Goal: Entertainment & Leisure: Browse casually

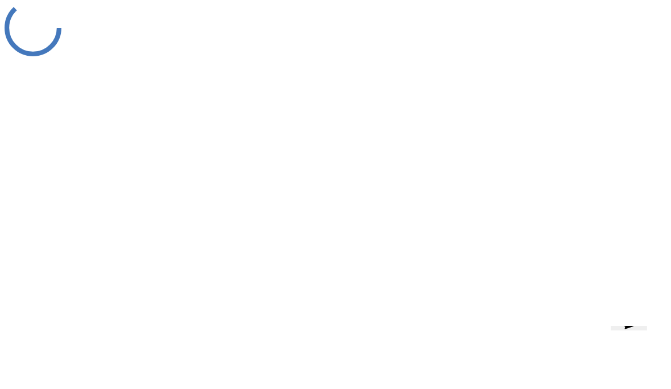
scroll to position [16, 0]
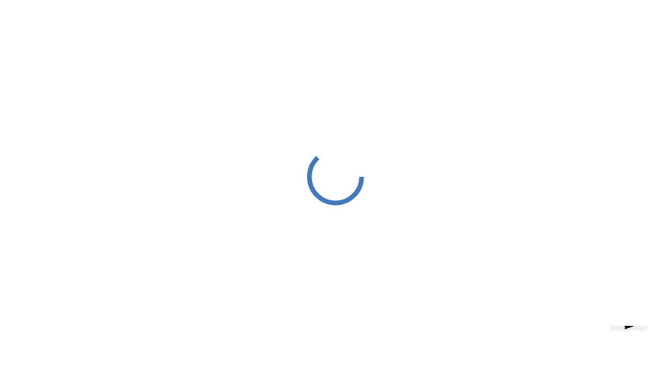
scroll to position [16, 0]
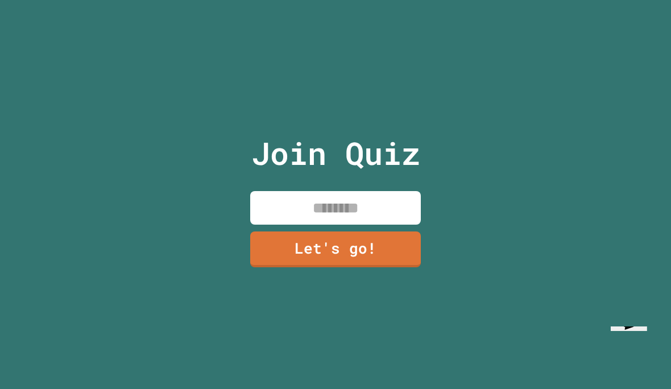
drag, startPoint x: 368, startPoint y: 206, endPoint x: 368, endPoint y: 216, distance: 9.7
click at [368, 206] on input at bounding box center [335, 208] width 171 height 34
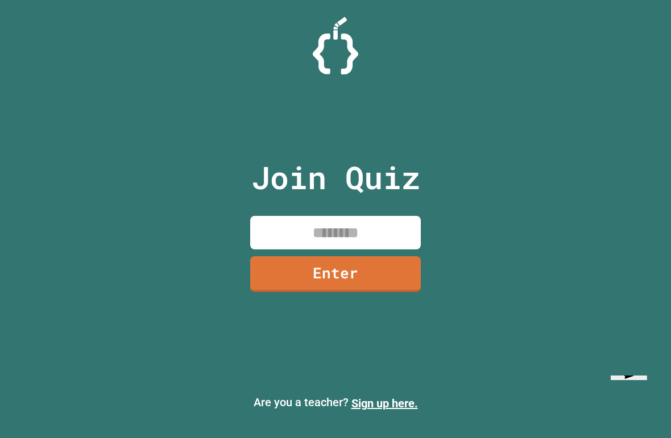
click at [342, 239] on input at bounding box center [335, 233] width 171 height 34
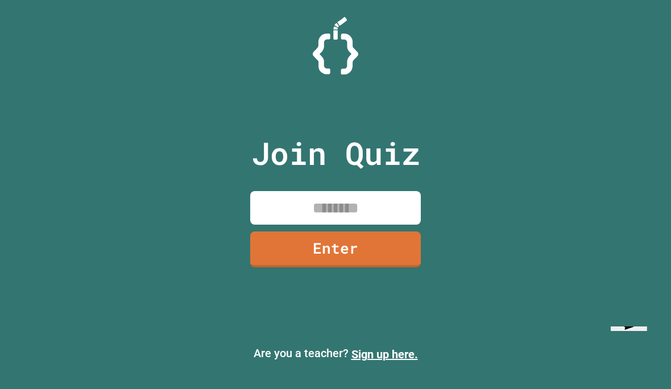
paste input "********"
type input "********"
click at [355, 267] on link "Enter" at bounding box center [335, 249] width 171 height 36
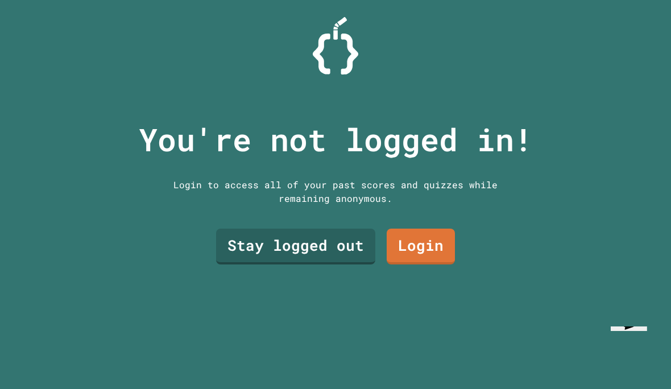
click at [326, 264] on link "Stay logged out" at bounding box center [295, 247] width 159 height 36
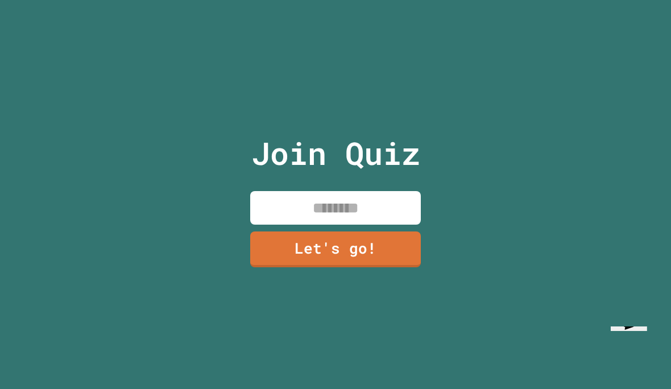
click at [332, 225] on input at bounding box center [335, 208] width 171 height 34
type input "*******"
click at [381, 267] on link "Let's go!" at bounding box center [335, 249] width 171 height 36
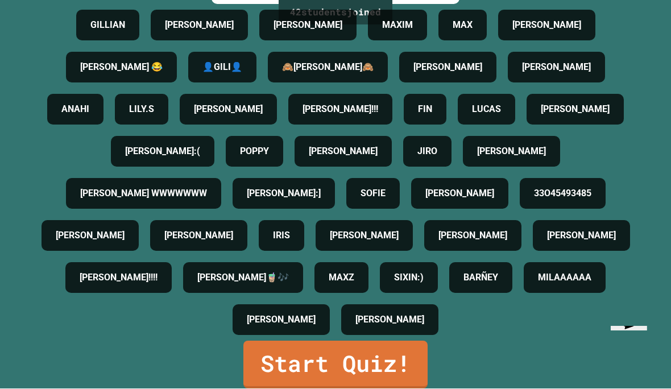
scroll to position [49, 0]
click at [278, 371] on link "Start Quiz!" at bounding box center [335, 365] width 184 height 48
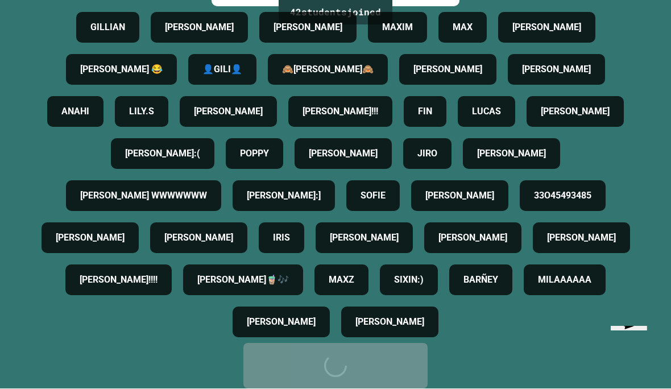
click at [279, 366] on div "Start Quiz!" at bounding box center [335, 366] width 150 height 34
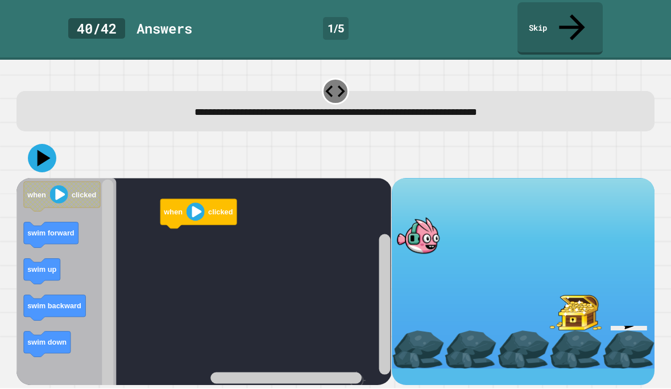
scroll to position [49, 0]
click at [39, 266] on text "swim up" at bounding box center [42, 270] width 29 height 9
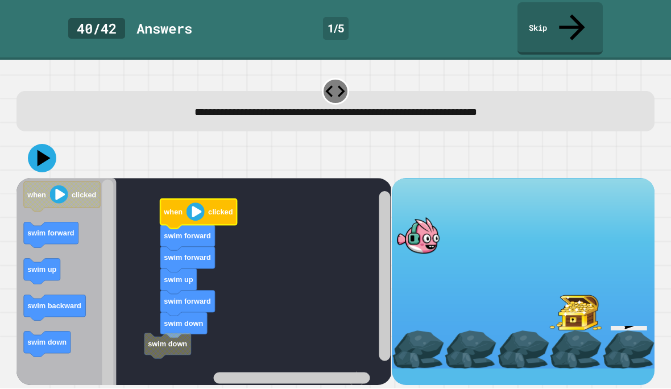
click at [200, 200] on icon "Blockly Workspace" at bounding box center [198, 215] width 76 height 30
click at [165, 289] on rect "Blockly Workspace" at bounding box center [203, 319] width 375 height 281
click at [188, 225] on icon "Blockly Workspace" at bounding box center [187, 238] width 55 height 26
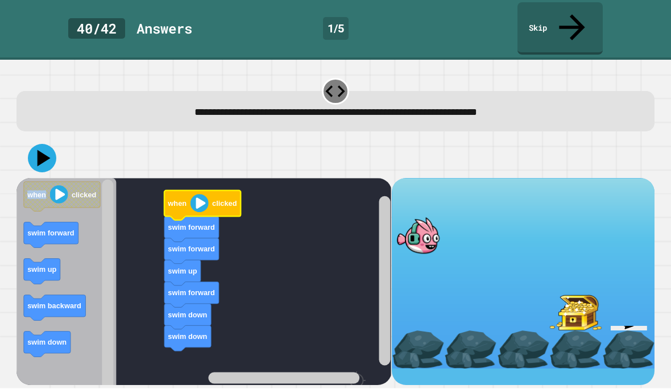
click at [198, 191] on icon "Blockly Workspace" at bounding box center [202, 206] width 76 height 30
click at [200, 194] on image "Blockly Workspace" at bounding box center [199, 203] width 18 height 18
click at [187, 200] on text "when" at bounding box center [177, 204] width 19 height 9
click at [198, 194] on image "Blockly Workspace" at bounding box center [199, 203] width 18 height 18
click at [275, 227] on rect "Blockly Workspace" at bounding box center [203, 319] width 375 height 281
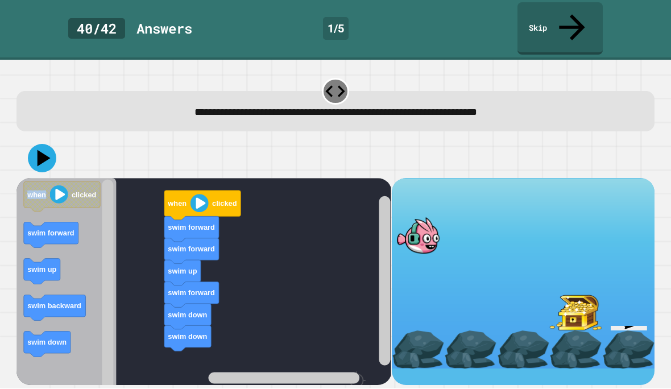
click at [280, 192] on rect "Blockly Workspace" at bounding box center [203, 319] width 375 height 281
click at [310, 242] on rect "Blockly Workspace" at bounding box center [203, 319] width 375 height 281
click at [297, 244] on rect "Blockly Workspace" at bounding box center [203, 319] width 375 height 281
click at [297, 209] on rect "Blockly Workspace" at bounding box center [203, 319] width 375 height 281
click at [96, 139] on div at bounding box center [334, 159] width 637 height 40
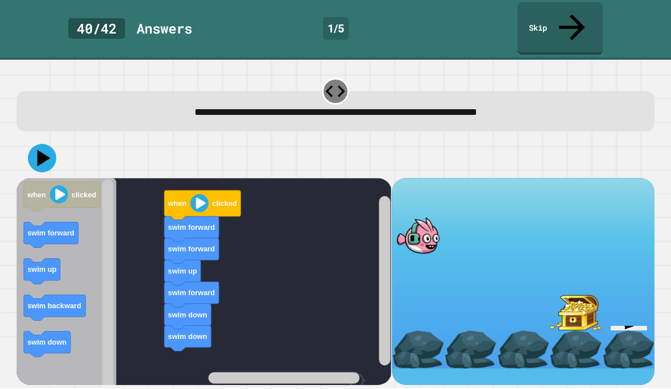
click at [47, 144] on icon at bounding box center [42, 158] width 28 height 28
click at [44, 150] on icon at bounding box center [44, 158] width 13 height 16
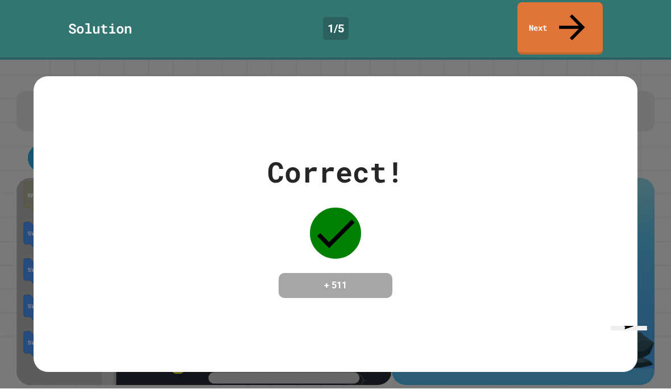
click at [322, 229] on div "Correct! + 511" at bounding box center [335, 224] width 136 height 147
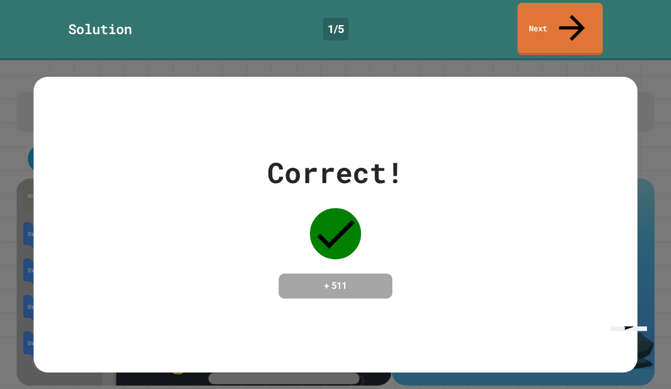
click at [553, 12] on link "Next" at bounding box center [559, 29] width 85 height 52
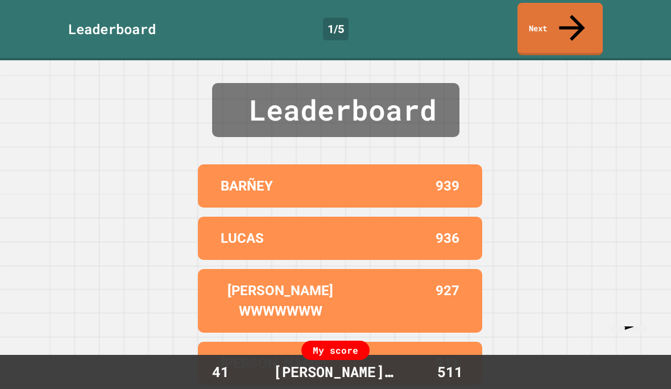
click at [591, 26] on link "Next" at bounding box center [559, 29] width 85 height 52
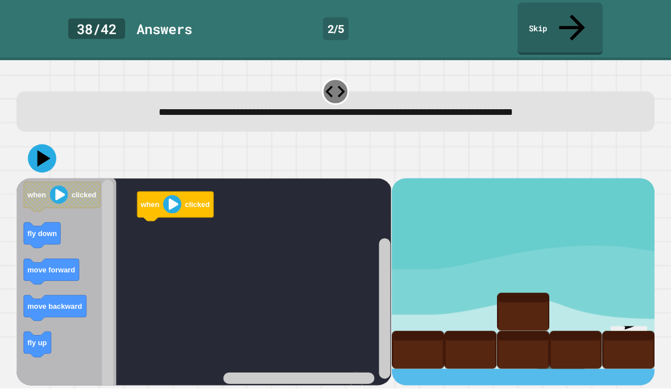
scroll to position [40, 0]
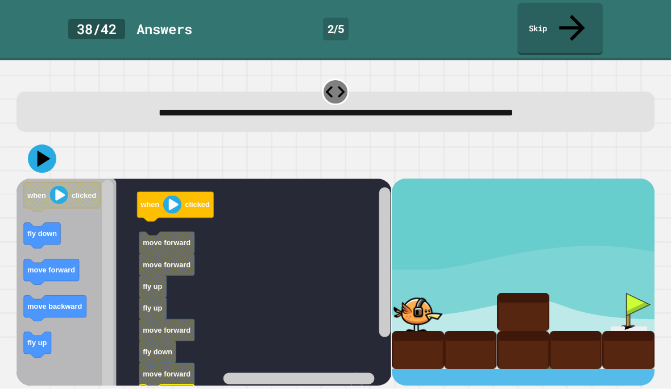
click at [49, 144] on icon at bounding box center [42, 158] width 28 height 28
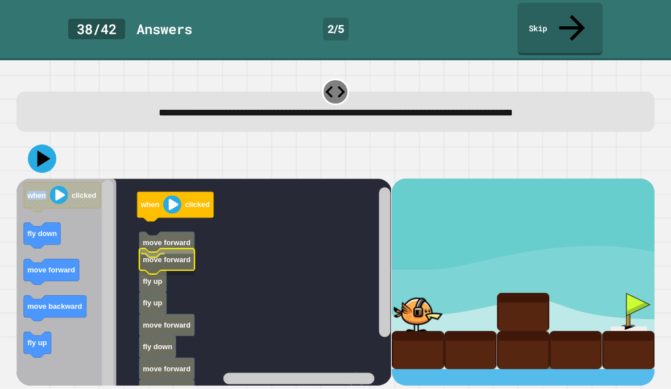
click at [177, 255] on text "move forward" at bounding box center [167, 259] width 48 height 9
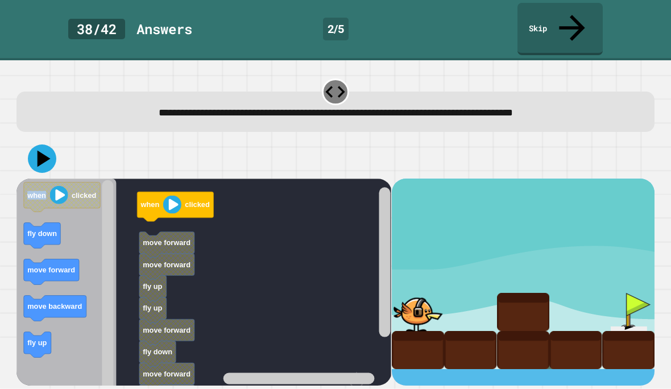
click at [280, 203] on rect "Blockly Workspace" at bounding box center [203, 319] width 375 height 281
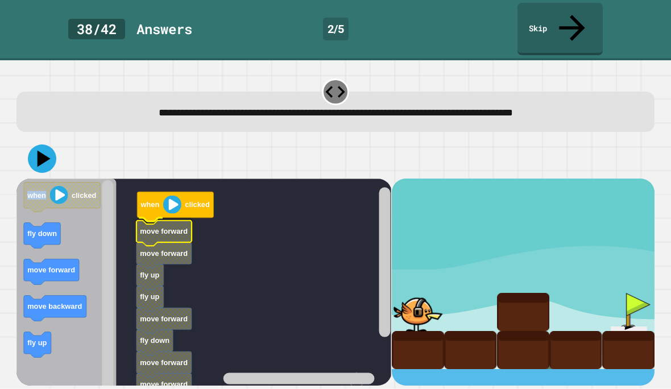
click at [176, 248] on text "move forward" at bounding box center [164, 252] width 48 height 9
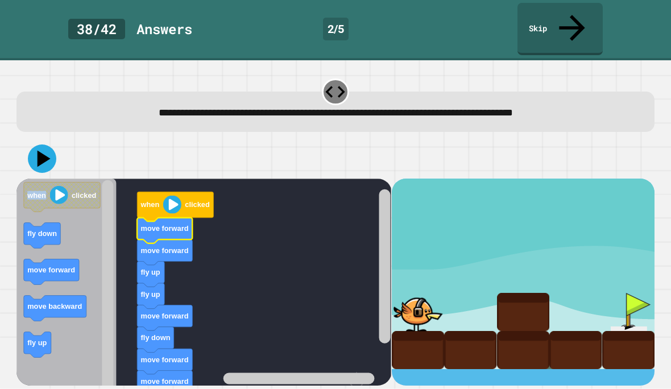
click at [36, 144] on icon at bounding box center [42, 158] width 28 height 28
click at [43, 144] on icon at bounding box center [42, 158] width 28 height 28
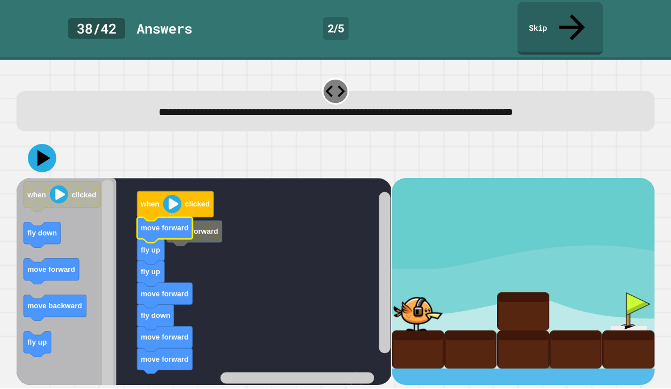
scroll to position [35, 0]
